Goal: Task Accomplishment & Management: Manage account settings

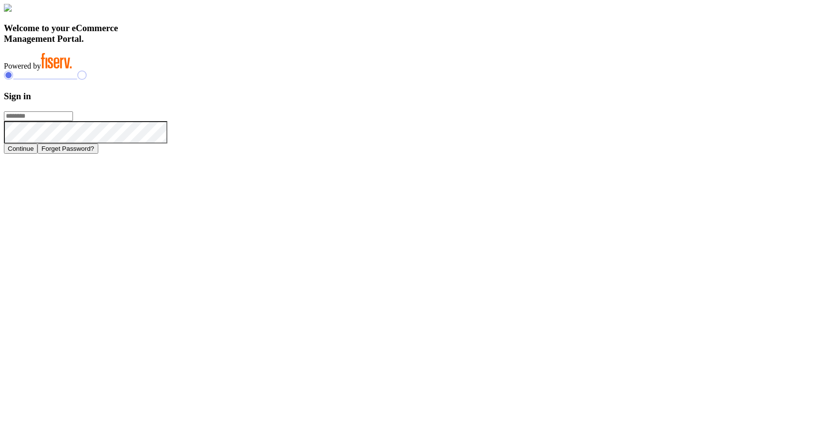
click at [73, 121] on input "text" at bounding box center [38, 116] width 69 height 10
type input "**********"
click at [37, 154] on button "Continue" at bounding box center [21, 149] width 34 height 10
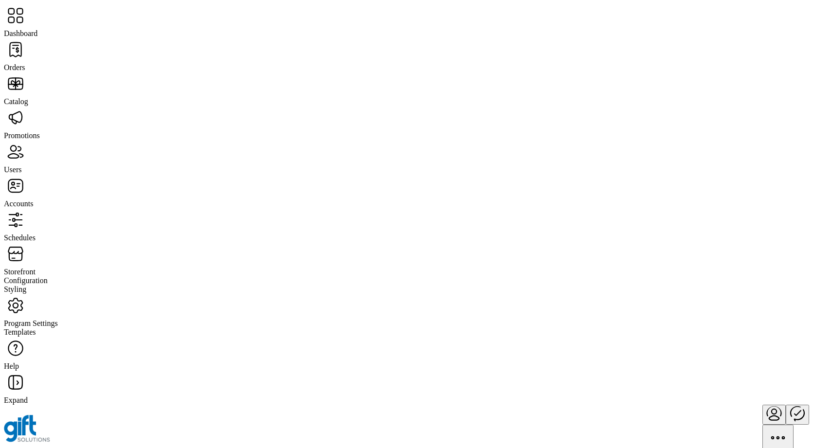
click at [25, 63] on span "Orders" at bounding box center [14, 67] width 21 height 8
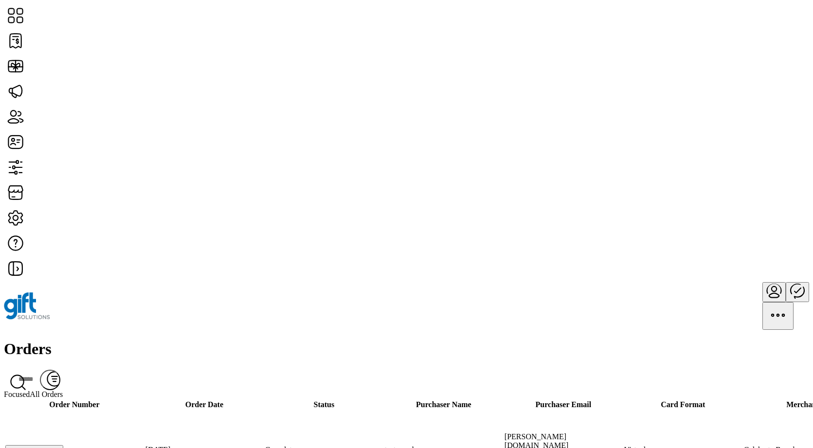
click at [746, 195] on link "View All Cards" at bounding box center [725, 191] width 57 height 8
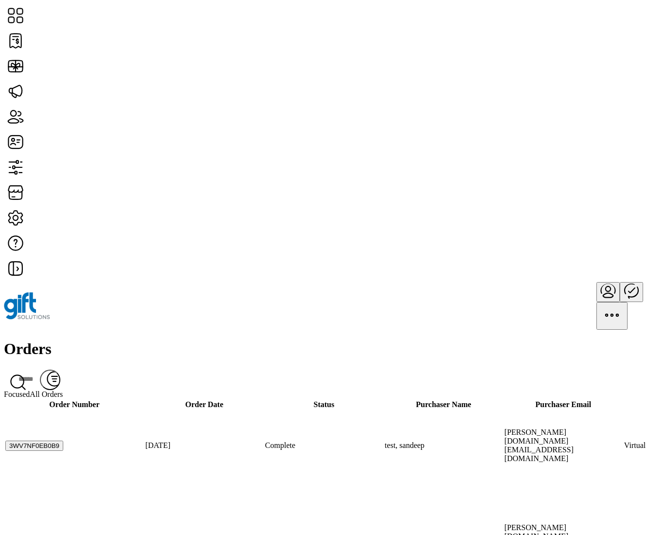
click at [571, 187] on span "View Details" at bounding box center [551, 183] width 40 height 8
click at [577, 109] on button "button" at bounding box center [584, 107] width 15 height 11
click at [579, 195] on span "View All Cards" at bounding box center [555, 191] width 48 height 8
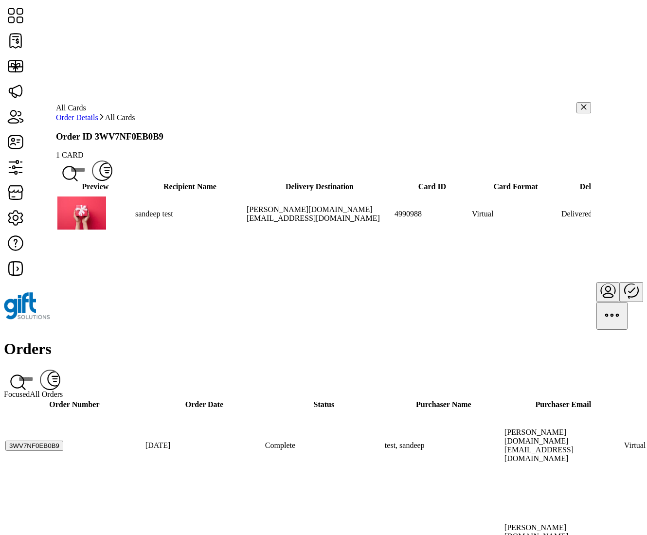
click at [581, 110] on icon "button" at bounding box center [584, 107] width 7 height 7
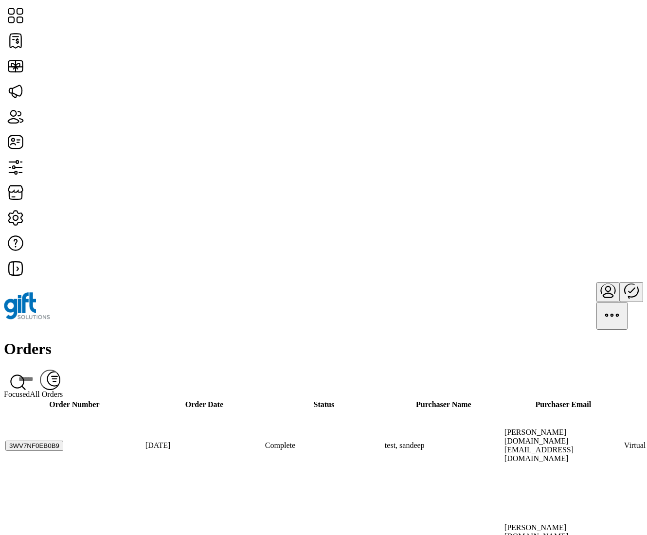
click at [579, 219] on span "View All Cards" at bounding box center [555, 215] width 48 height 8
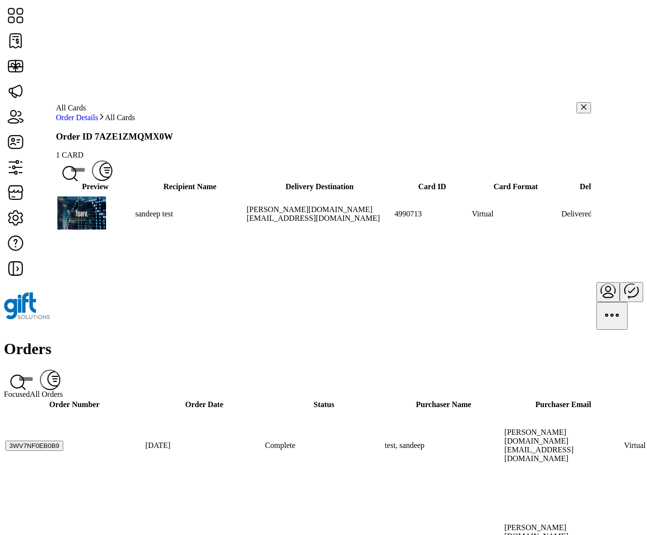
click at [82, 179] on icon at bounding box center [69, 173] width 23 height 23
click at [289, 168] on icon "button" at bounding box center [286, 168] width 6 height 0
click at [534, 202] on span "Delivery Status" at bounding box center [510, 199] width 48 height 8
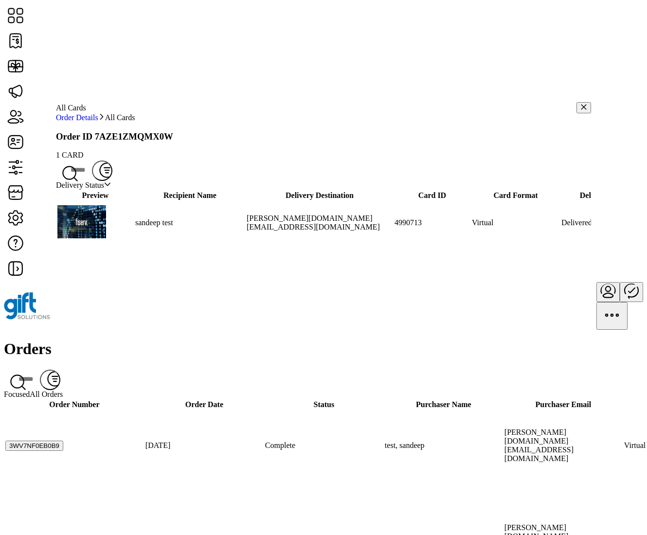
click at [111, 188] on icon "dropdown trigger" at bounding box center [107, 184] width 7 height 7
click at [87, 233] on span "Delivered" at bounding box center [71, 228] width 31 height 8
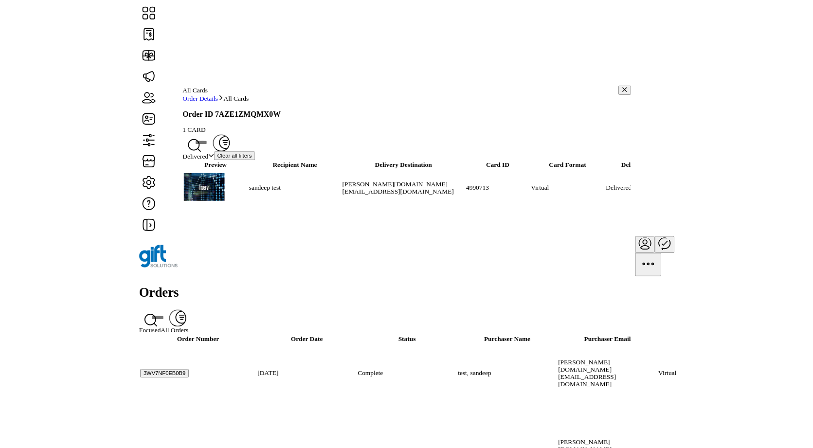
scroll to position [0, 237]
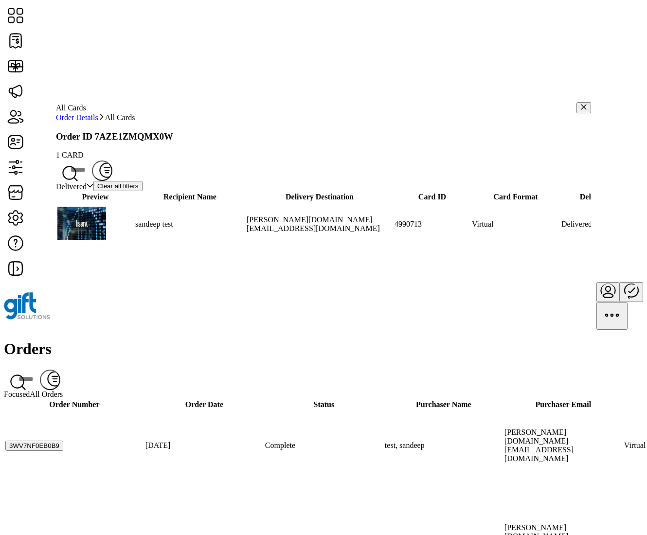
click at [139, 186] on span "button" at bounding box center [139, 186] width 0 height 0
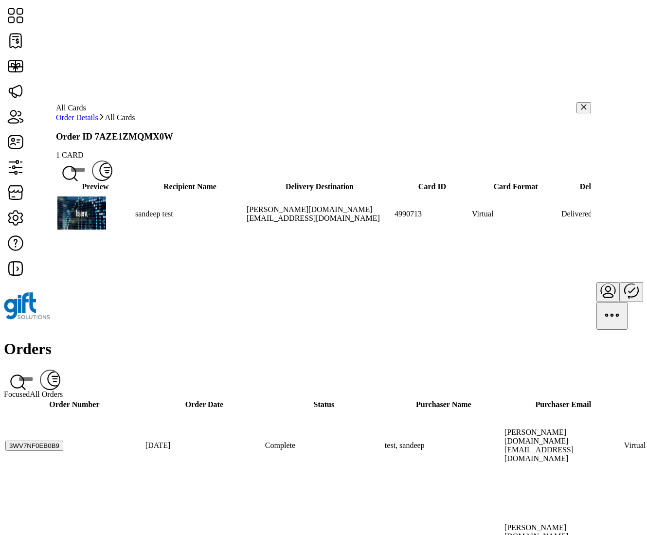
click at [109, 173] on icon "button" at bounding box center [107, 173] width 3 height 0
click at [525, 202] on span "Delivery Status" at bounding box center [510, 199] width 48 height 8
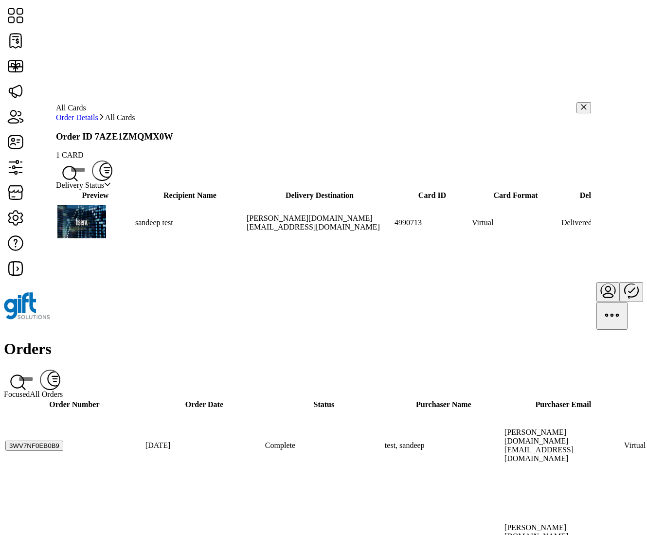
click at [110, 186] on icon "dropdown trigger" at bounding box center [108, 184] width 6 height 3
click at [84, 241] on span "Bounced" at bounding box center [70, 237] width 28 height 8
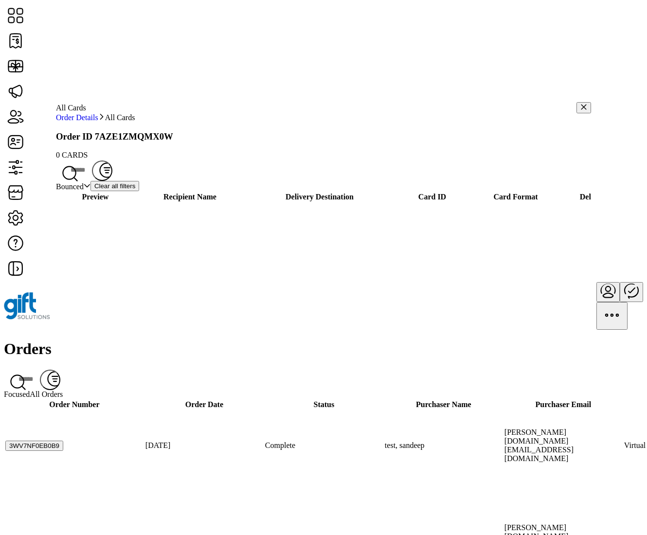
click at [135, 186] on span "button" at bounding box center [135, 186] width 0 height 0
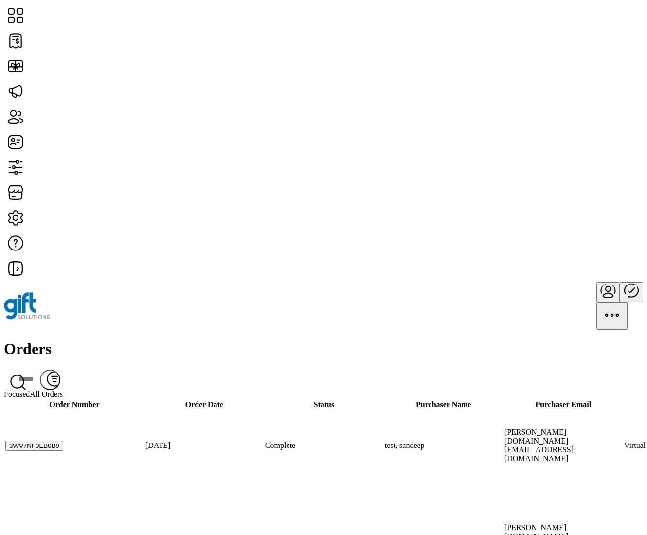
click at [371, 340] on div "Orders Filter Focused All Orders" at bounding box center [323, 369] width 639 height 58
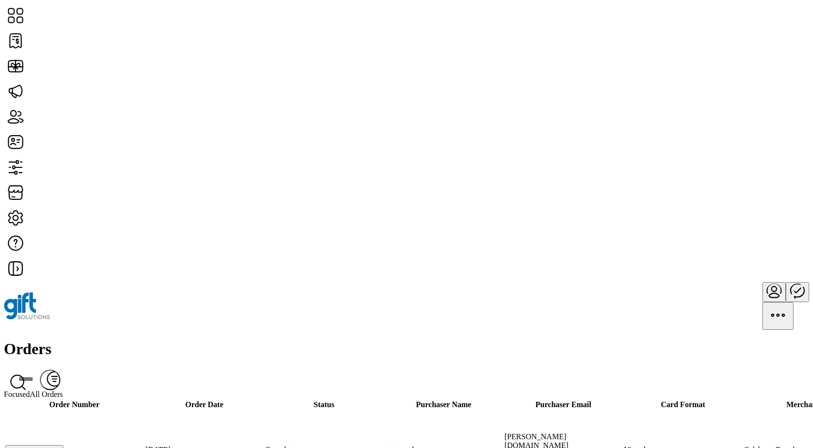
click at [361, 340] on div "Orders Filter Focused All Orders" at bounding box center [406, 369] width 805 height 58
click at [467, 340] on div "Orders Filter Focused All Orders" at bounding box center [406, 369] width 805 height 58
click at [745, 195] on span "View All Cards" at bounding box center [721, 191] width 48 height 8
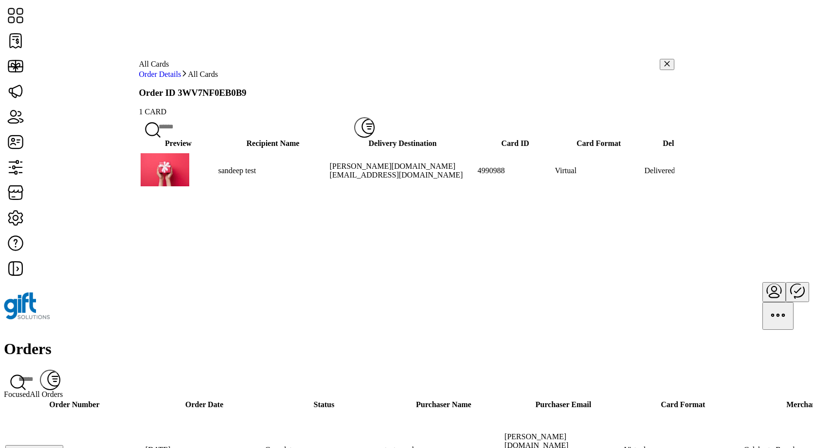
click at [354, 133] on input "text" at bounding box center [246, 126] width 215 height 21
click at [354, 138] on input "****" at bounding box center [246, 126] width 215 height 21
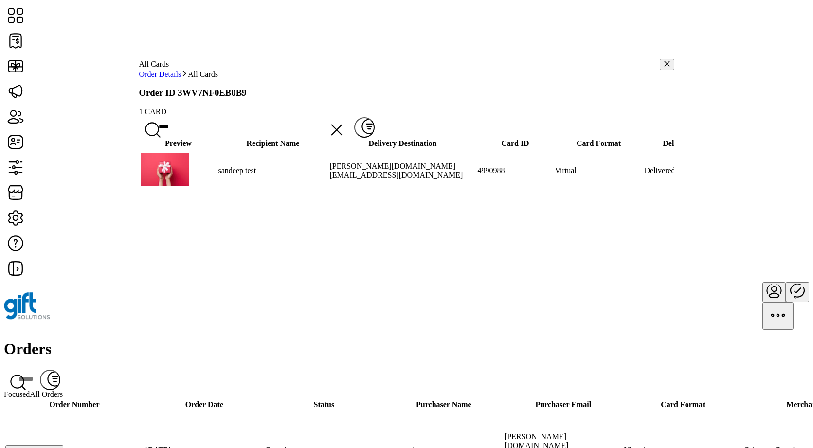
scroll to position [0, 349]
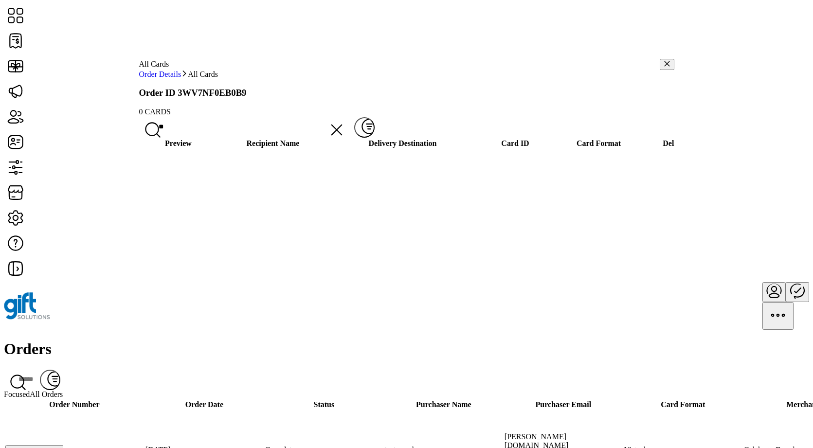
type input "*"
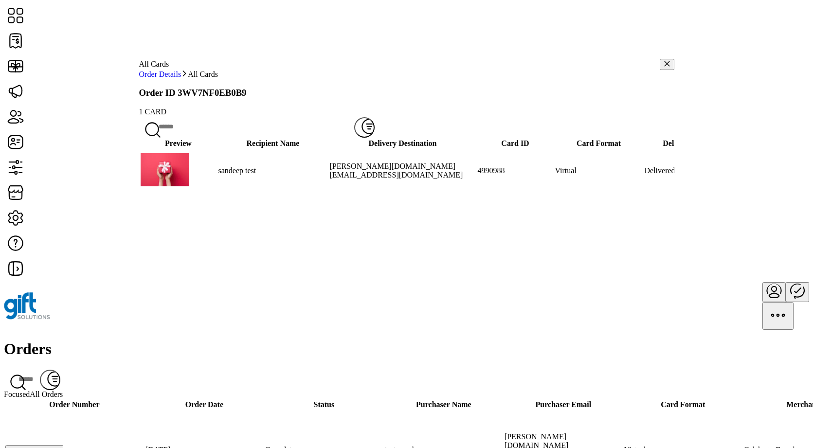
scroll to position [0, 0]
click at [398, 138] on div at bounding box center [406, 138] width 535 height 0
click at [217, 128] on button "Filter" at bounding box center [195, 127] width 41 height 20
click at [568, 248] on div "Preview Recipient Name Delivery Destination Card ID Card Format Delivery Status…" at bounding box center [406, 248] width 535 height 220
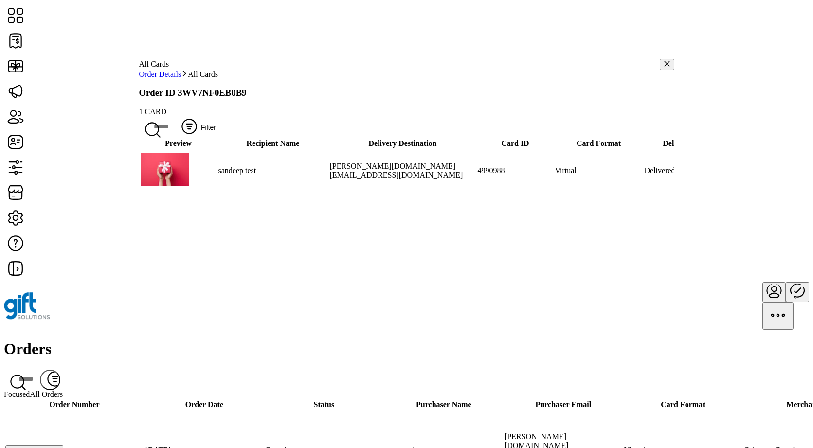
click at [216, 131] on span "Filter" at bounding box center [208, 128] width 15 height 8
click at [650, 167] on span "Recipient Status" at bounding box center [650, 163] width 51 height 8
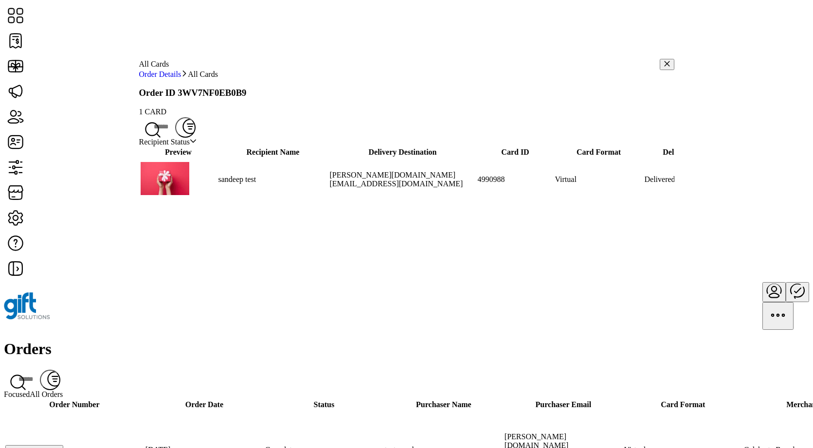
click at [197, 146] on div "dropdown trigger" at bounding box center [193, 142] width 7 height 9
click at [190, 190] on li "Viewed" at bounding box center [180, 185] width 82 height 9
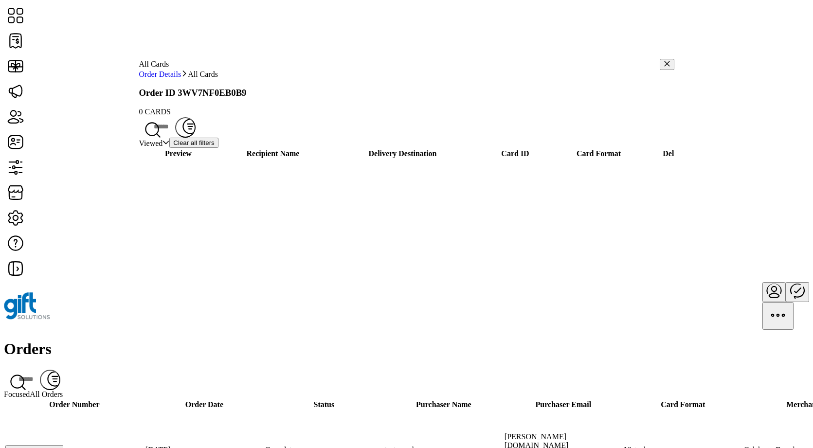
click at [218, 148] on button "Clear all filters" at bounding box center [193, 143] width 49 height 10
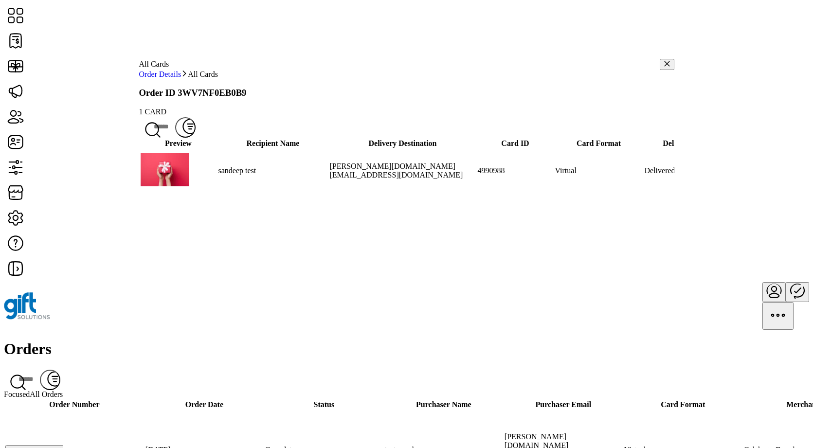
click at [442, 138] on div at bounding box center [406, 138] width 535 height 0
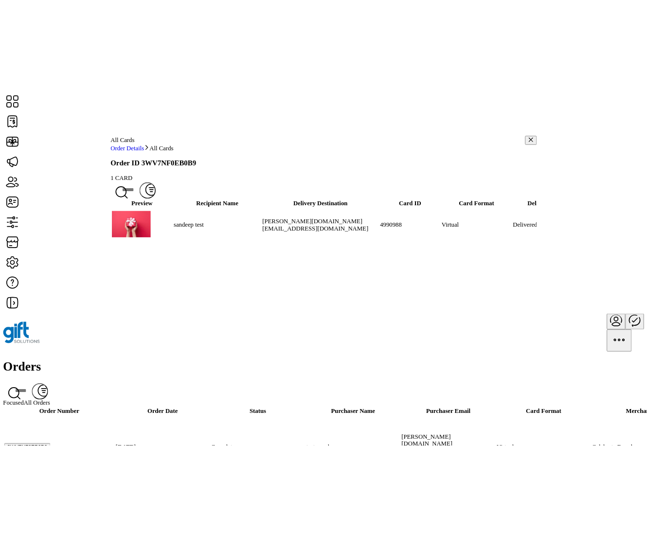
scroll to position [0, 0]
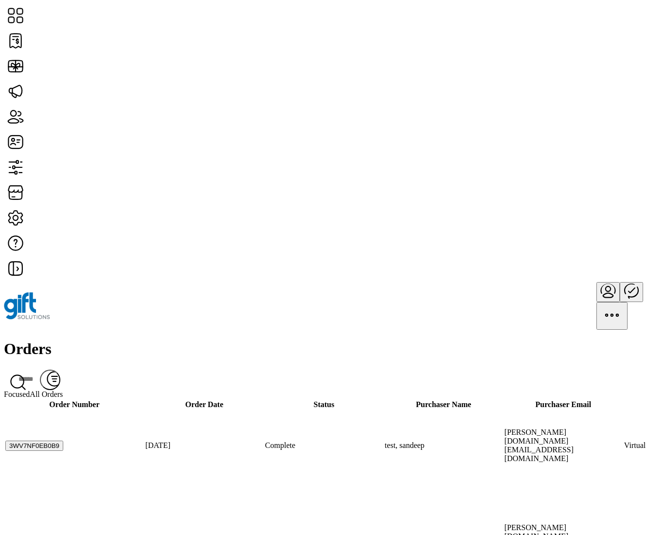
click at [579, 243] on span "View All Cards" at bounding box center [555, 240] width 48 height 8
